Goal: Information Seeking & Learning: Learn about a topic

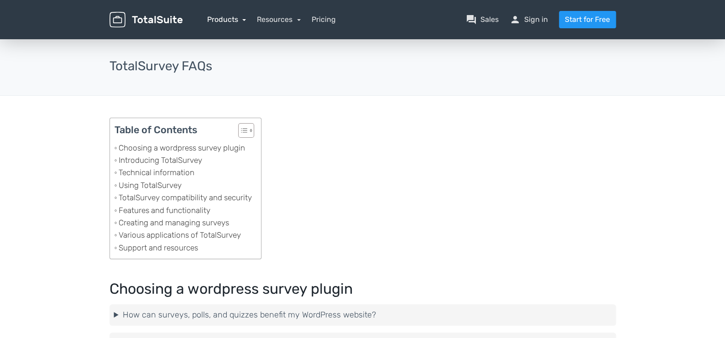
click at [243, 18] on link "Products" at bounding box center [226, 19] width 39 height 9
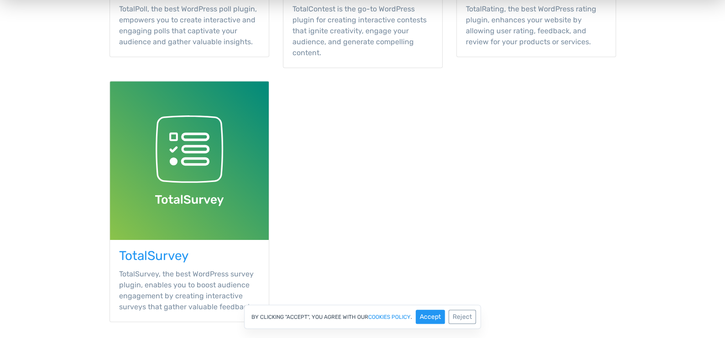
scroll to position [364, 0]
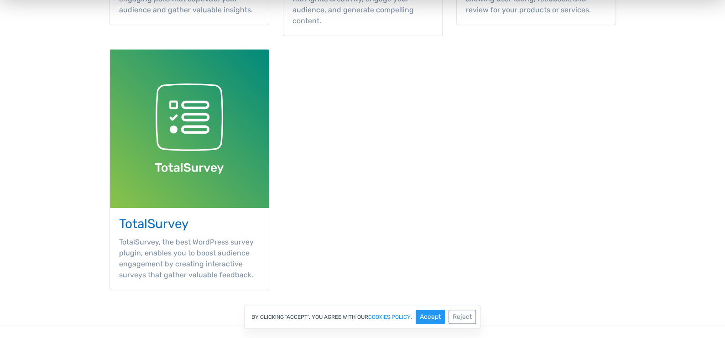
click at [204, 226] on h3 "TotalSurvey" at bounding box center [189, 224] width 140 height 14
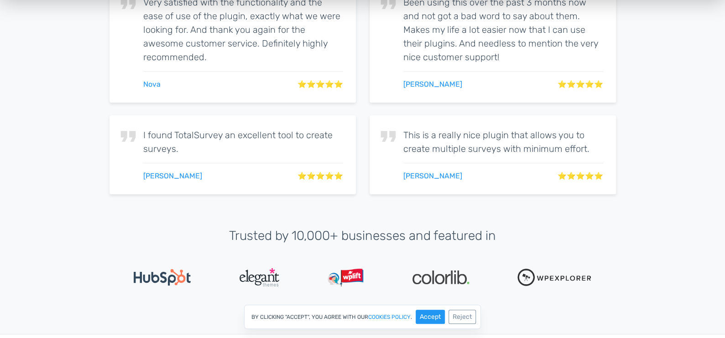
scroll to position [1864, 0]
